Goal: Transaction & Acquisition: Purchase product/service

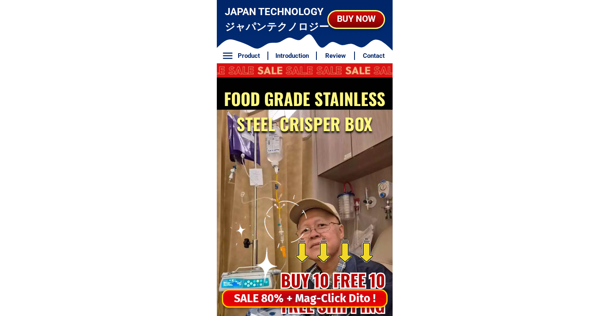
click at [337, 303] on div "SALE 80% + Mag-Click Dito !" at bounding box center [304, 298] width 163 height 17
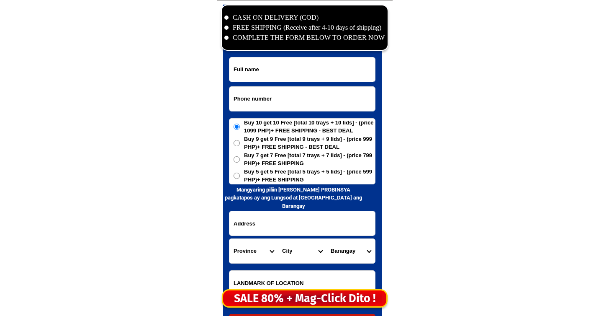
scroll to position [4047, 0]
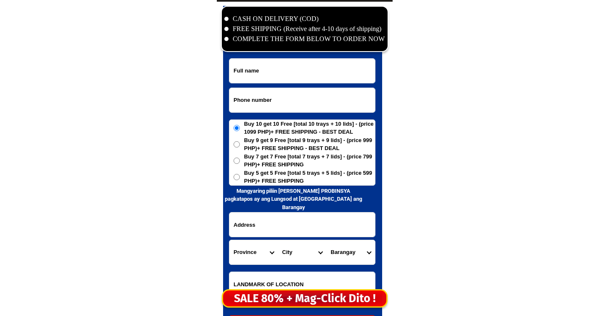
click at [285, 102] on input "Input phone_number" at bounding box center [303, 100] width 146 height 24
paste input "09273636506"
type input "09273636506"
drag, startPoint x: 295, startPoint y: 43, endPoint x: 287, endPoint y: 81, distance: 39.3
click at [295, 43] on li "COMPLETE THE FORM BELOW TO ORDER NOW" at bounding box center [305, 39] width 161 height 10
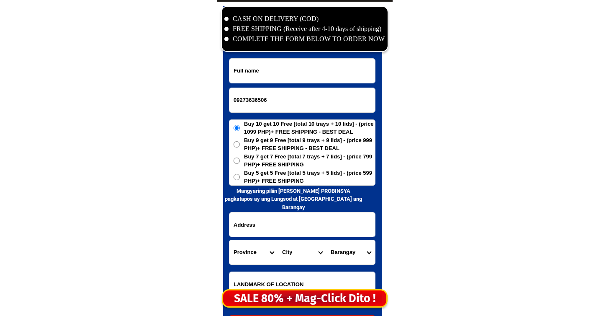
click at [287, 81] on input "Input full_name" at bounding box center [303, 71] width 146 height 24
paste input "09273636506"
click at [312, 80] on input "09273636506" at bounding box center [303, 71] width 146 height 24
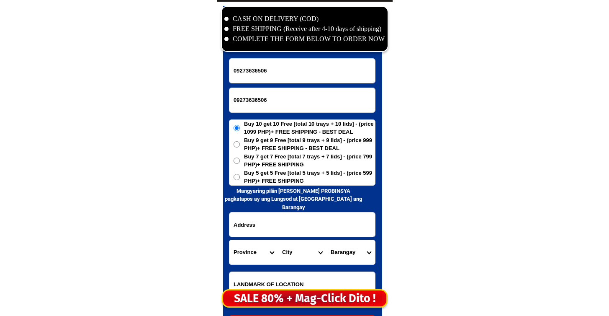
paste input "Mercy ,[PERSON_NAME]"
type input "Mercy ,[PERSON_NAME]"
click at [273, 224] on input "Input address" at bounding box center [303, 224] width 146 height 24
paste input "tagusao barong2x,[PERSON_NAME][GEOGRAPHIC_DATA],[GEOGRAPHIC_DATA] location,,qua…"
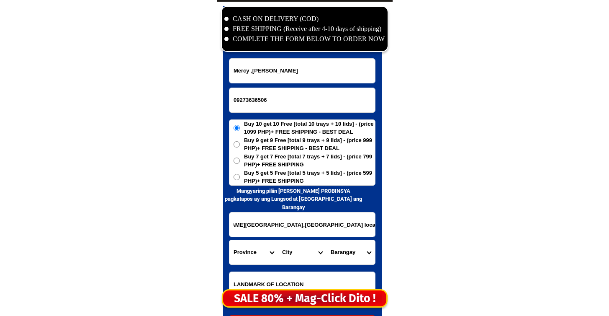
type input "tagusao barong2x,[PERSON_NAME][GEOGRAPHIC_DATA],[GEOGRAPHIC_DATA] location,,qua…"
click at [312, 177] on span "Buy 5 get 5 Free [total 5 trays + 5 lids] - (price 599 PHP)+ FREE SHIPPING" at bounding box center [309, 177] width 131 height 16
click at [240, 177] on input "Buy 5 get 5 Free [total 5 trays + 5 lids] - (price 599 PHP)+ FREE SHIPPING" at bounding box center [237, 177] width 6 height 6
radio input "true"
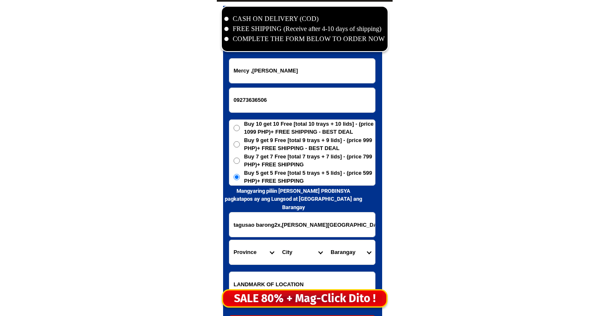
click at [254, 252] on select "Province [GEOGRAPHIC_DATA] [GEOGRAPHIC_DATA] [GEOGRAPHIC_DATA] [GEOGRAPHIC_DATA…" at bounding box center [254, 252] width 49 height 24
select select "63_811"
click at [230, 240] on select "Province [GEOGRAPHIC_DATA] [GEOGRAPHIC_DATA] [GEOGRAPHIC_DATA] [GEOGRAPHIC_DATA…" at bounding box center [254, 252] width 49 height 24
click at [302, 256] on select "City Aborlan [PERSON_NAME] Bataraza Brookes-point [GEOGRAPHIC_DATA] [GEOGRAPHIC…" at bounding box center [302, 252] width 49 height 24
select select "63_8112094"
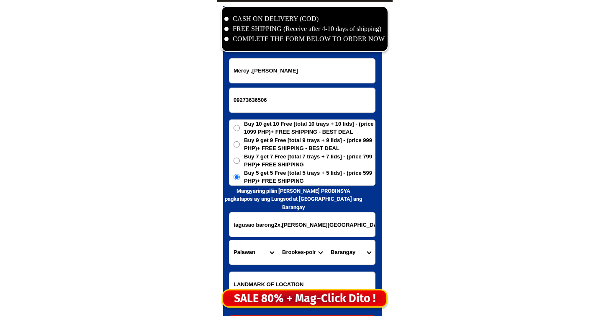
click at [278, 240] on select "City Aborlan [PERSON_NAME] Bataraza Brookes-point [GEOGRAPHIC_DATA] [GEOGRAPHIC…" at bounding box center [302, 252] width 49 height 24
click at [353, 249] on select "Barangay Amas Aribungos Barong-barong Calasaguen Imulnod Ipilan Maasin Mainit […" at bounding box center [351, 252] width 49 height 24
select select "63_81120946554"
click at [327, 240] on select "Barangay Amas Aribungos Barong-barong Calasaguen Imulnod Ipilan Maasin Mainit […" at bounding box center [351, 252] width 49 height 24
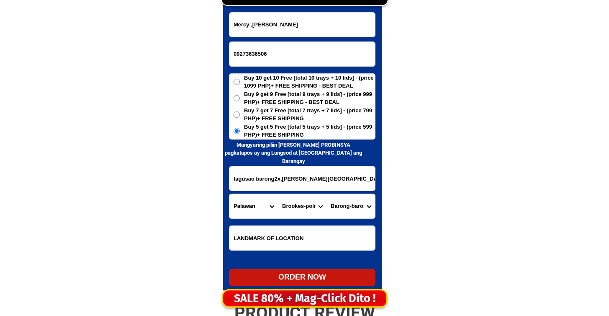
scroll to position [4168, 0]
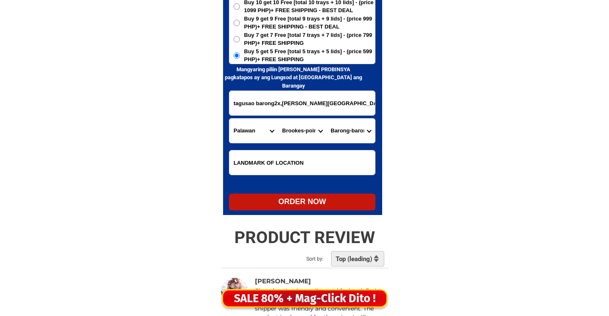
click at [319, 201] on div "ORDER NOW" at bounding box center [302, 201] width 147 height 11
radio input "true"
